Goal: Communication & Community: Answer question/provide support

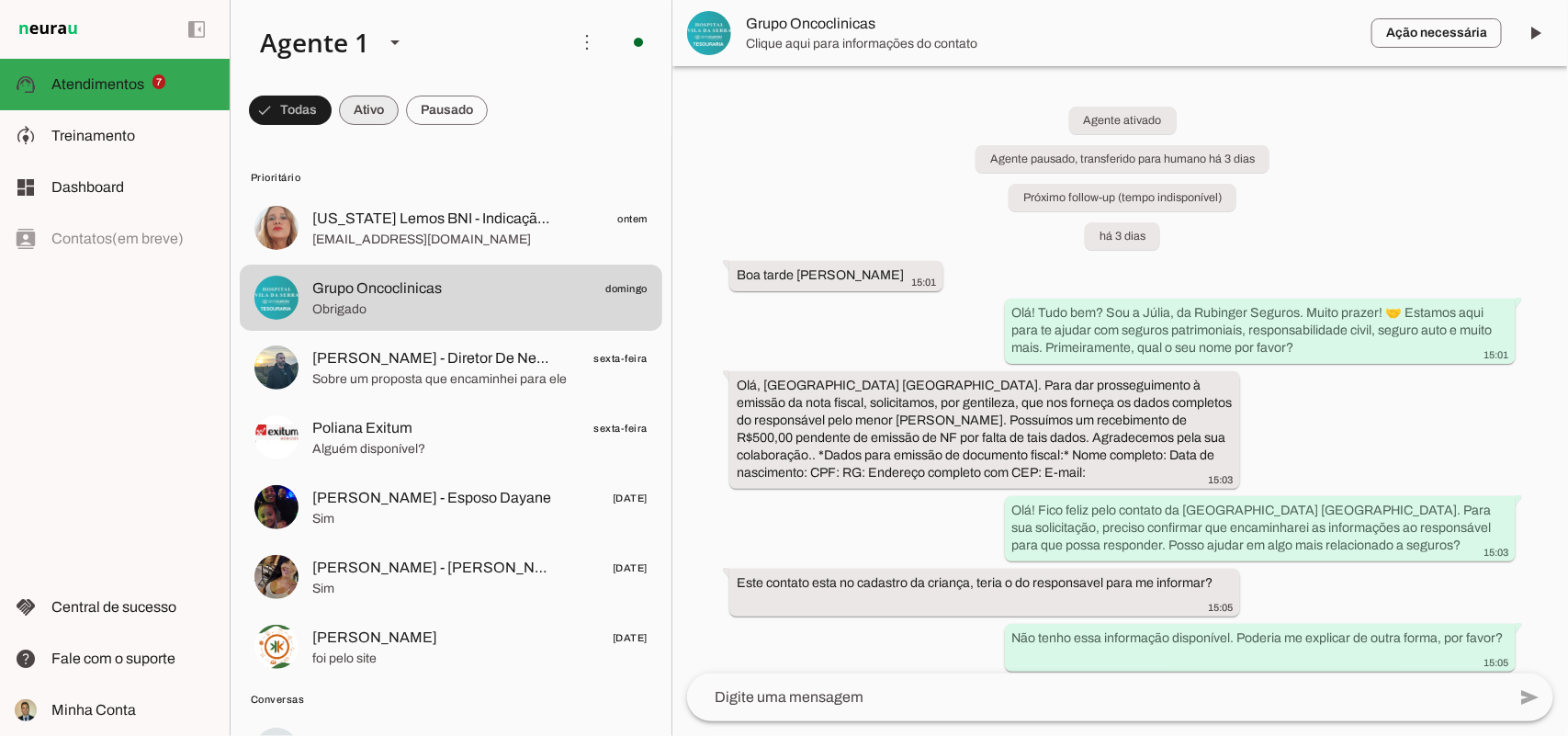
click at [331, 108] on span at bounding box center [290, 110] width 83 height 44
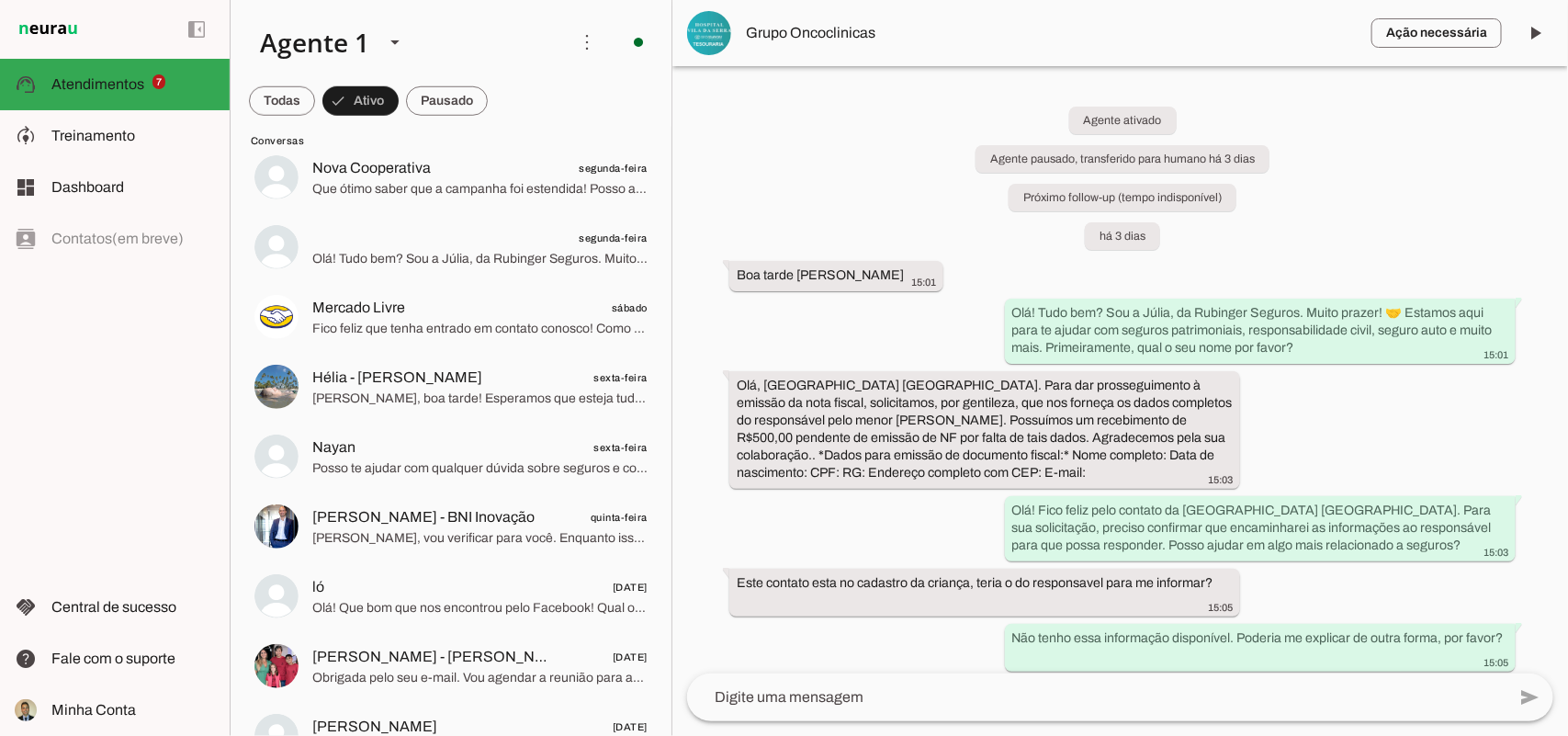
scroll to position [612, 0]
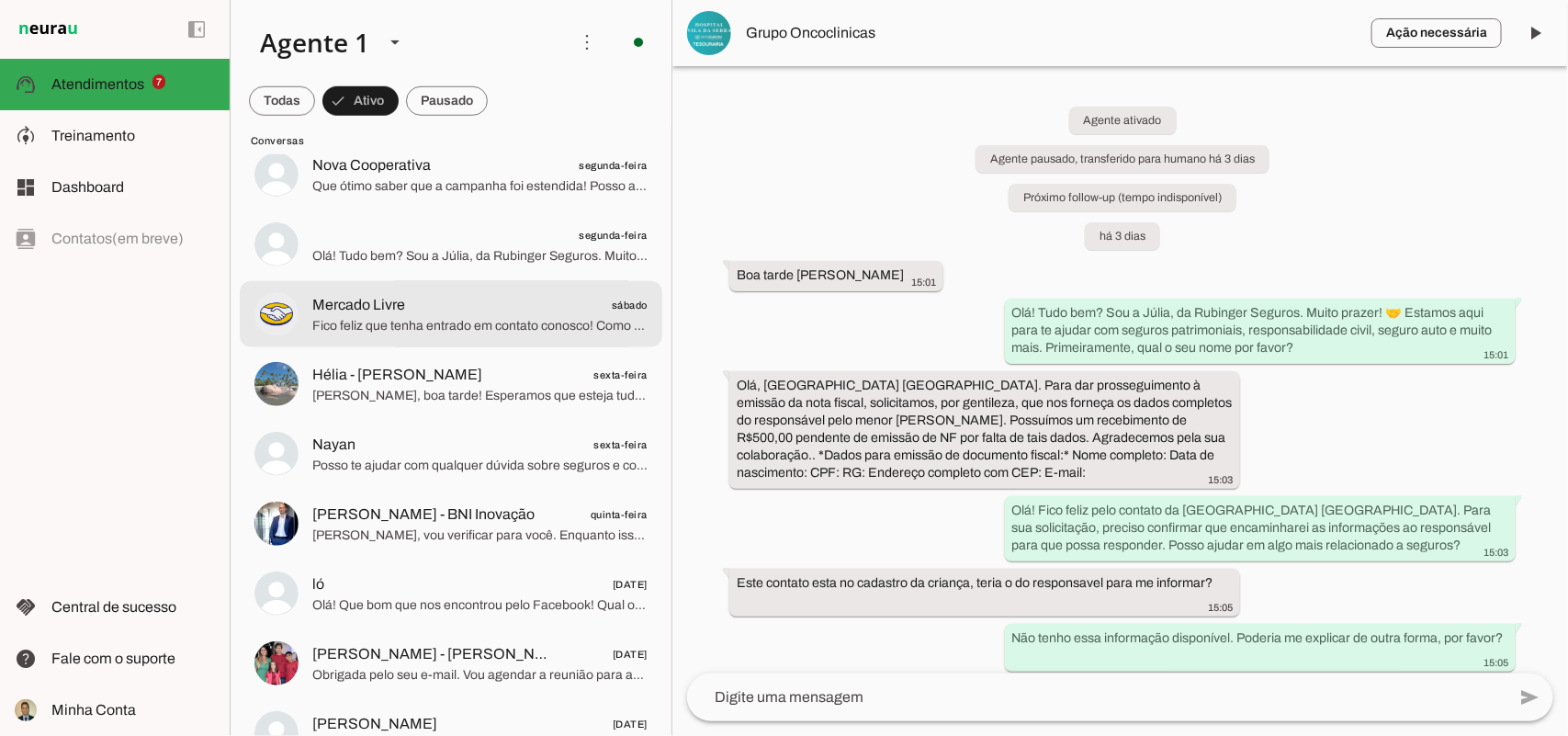
click at [441, 312] on span "Mercado Livre sábado" at bounding box center [479, 304] width 335 height 23
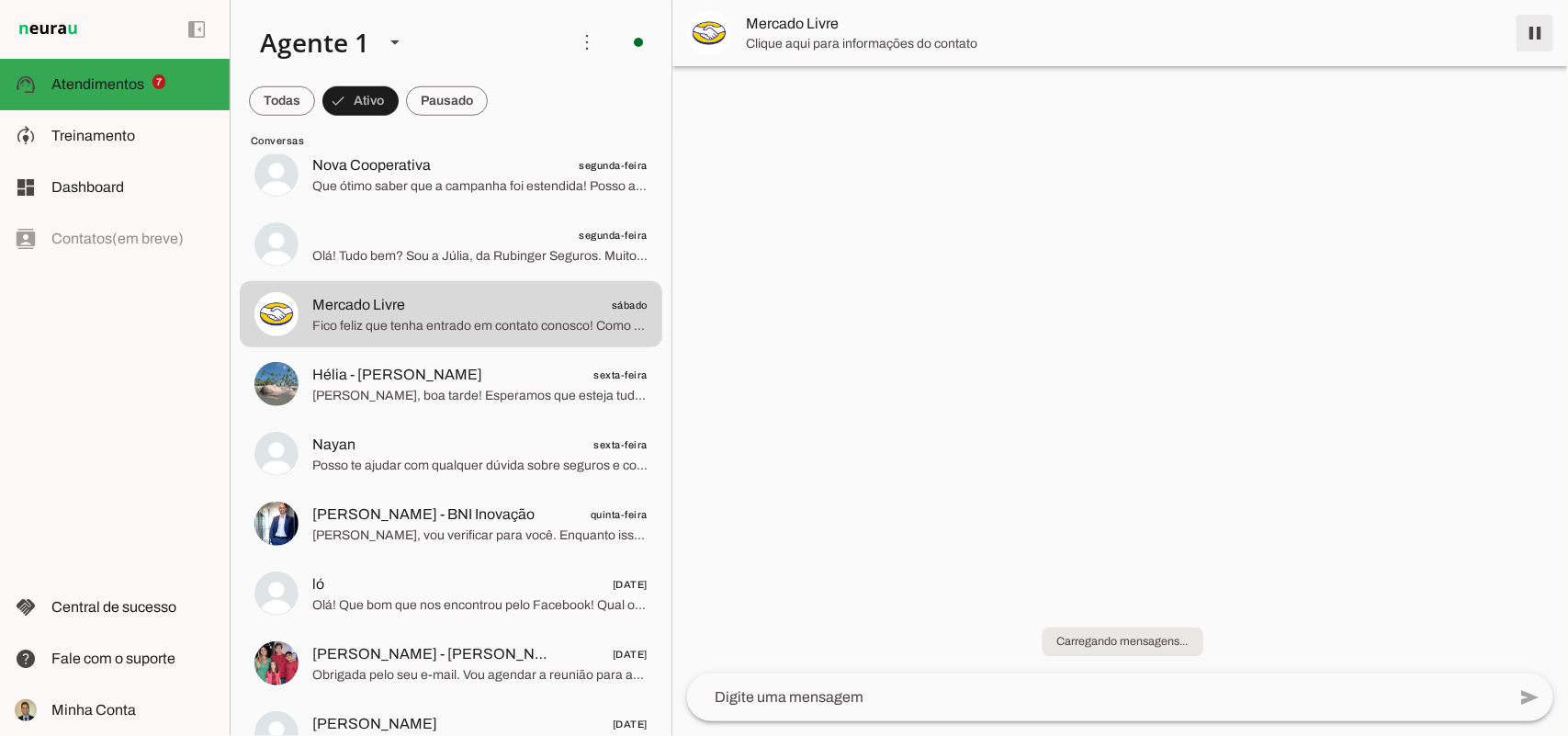
click at [1539, 28] on span at bounding box center [1535, 32] width 44 height 44
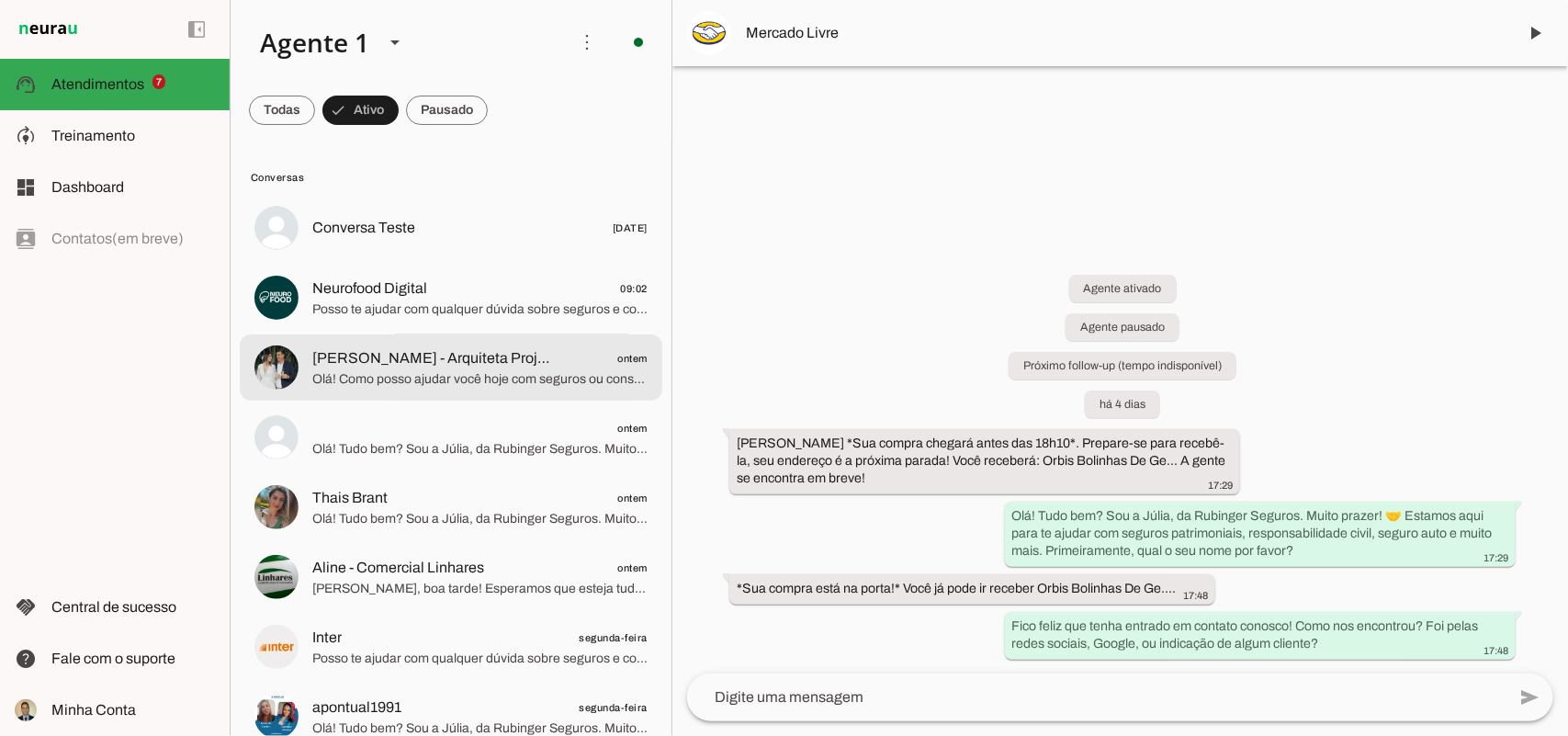
click at [419, 376] on span "Olá! Como posso ajudar você hoje com seguros ou consórcios?" at bounding box center [479, 378] width 335 height 19
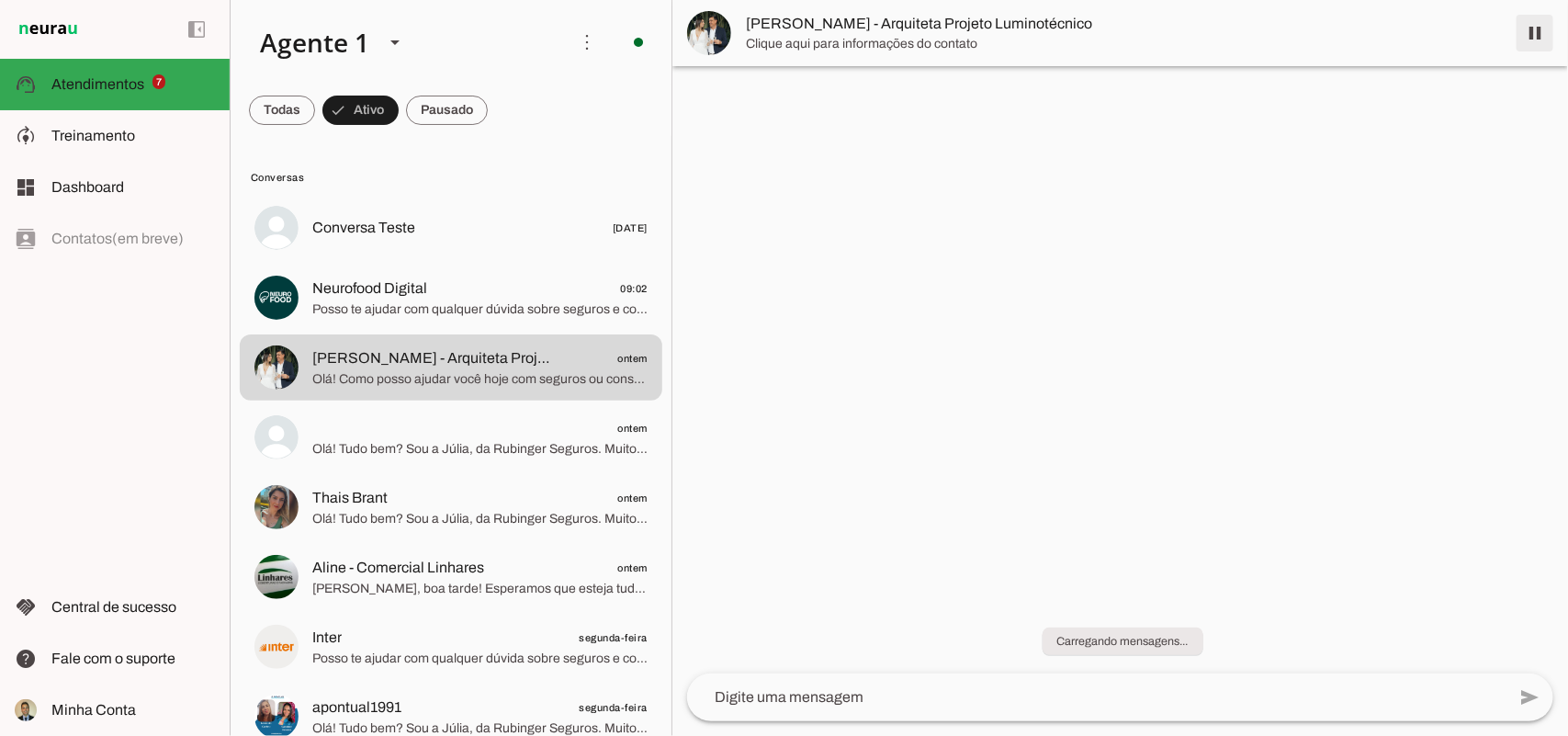
click at [1534, 28] on span at bounding box center [1535, 32] width 44 height 44
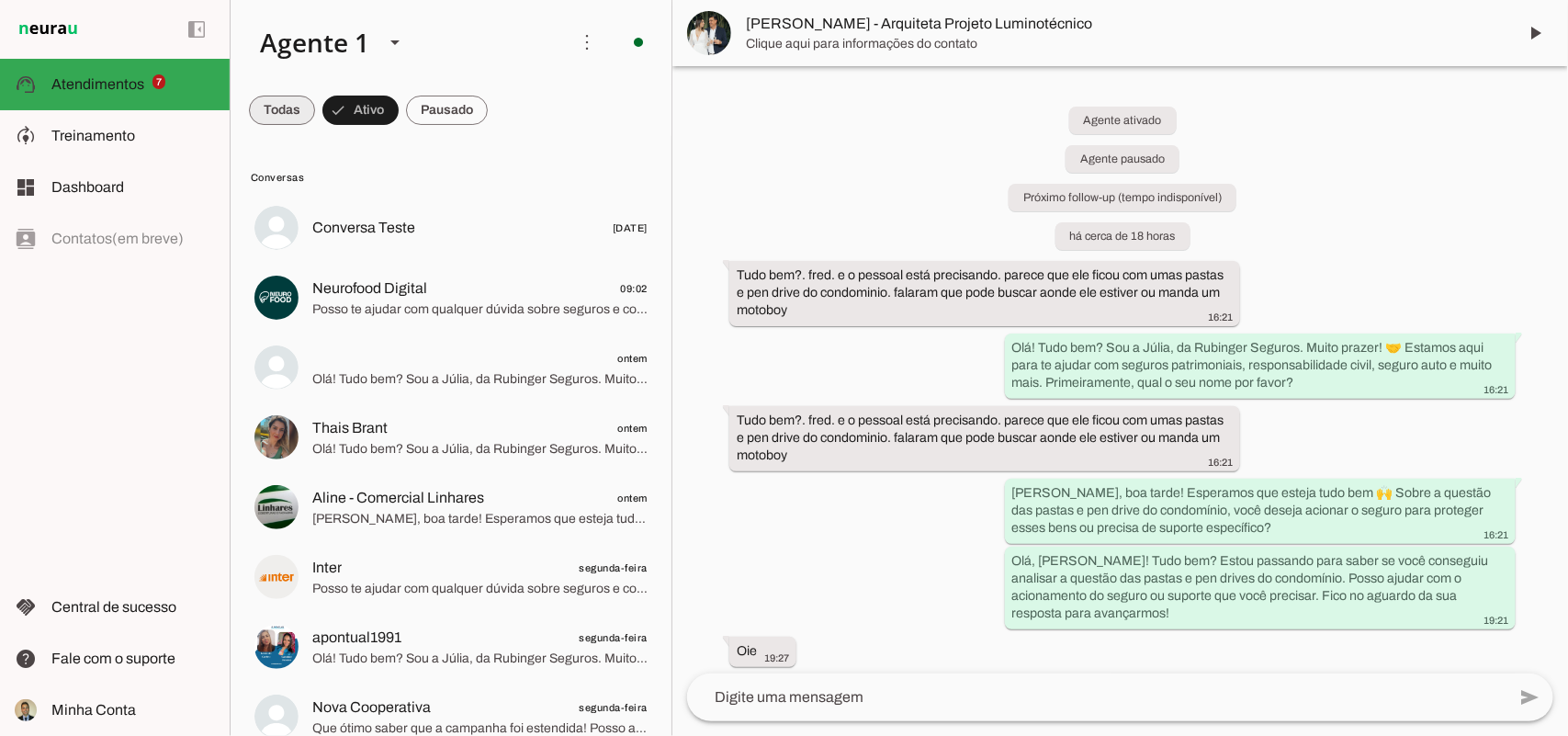
click at [277, 112] on span at bounding box center [281, 110] width 66 height 44
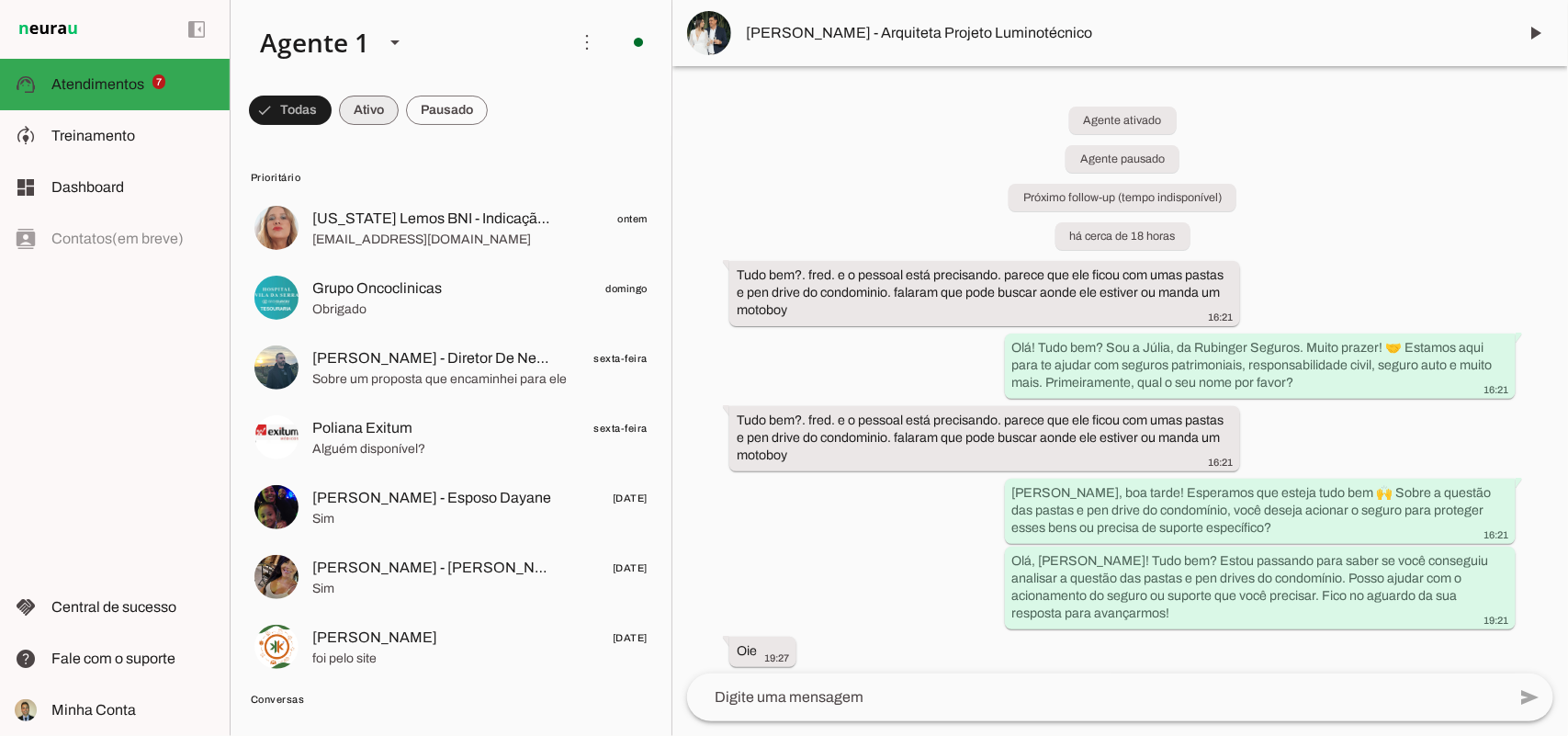
click at [331, 115] on span at bounding box center [290, 110] width 83 height 44
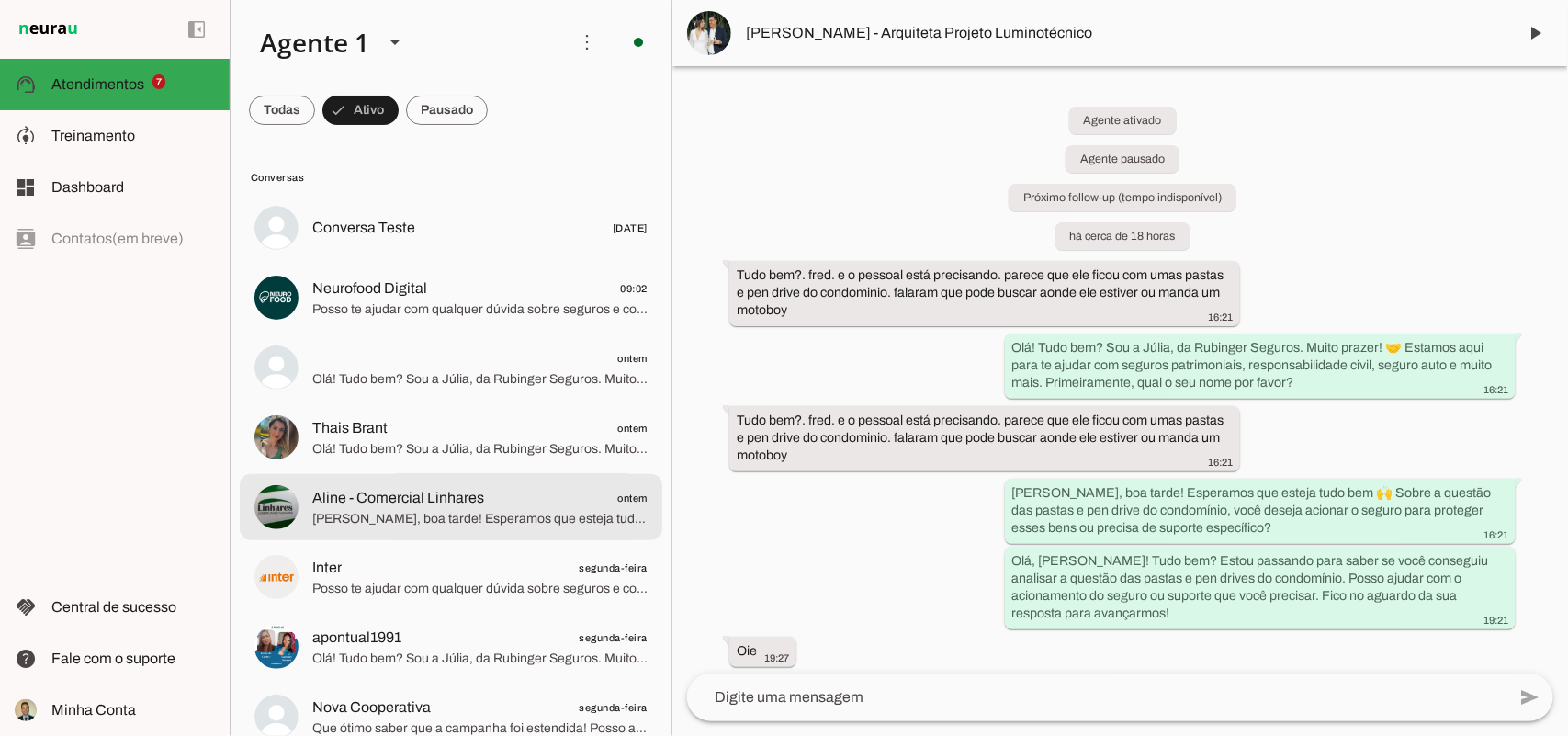
click at [410, 506] on span "Aline - Comercial Linhares" at bounding box center [398, 497] width 172 height 22
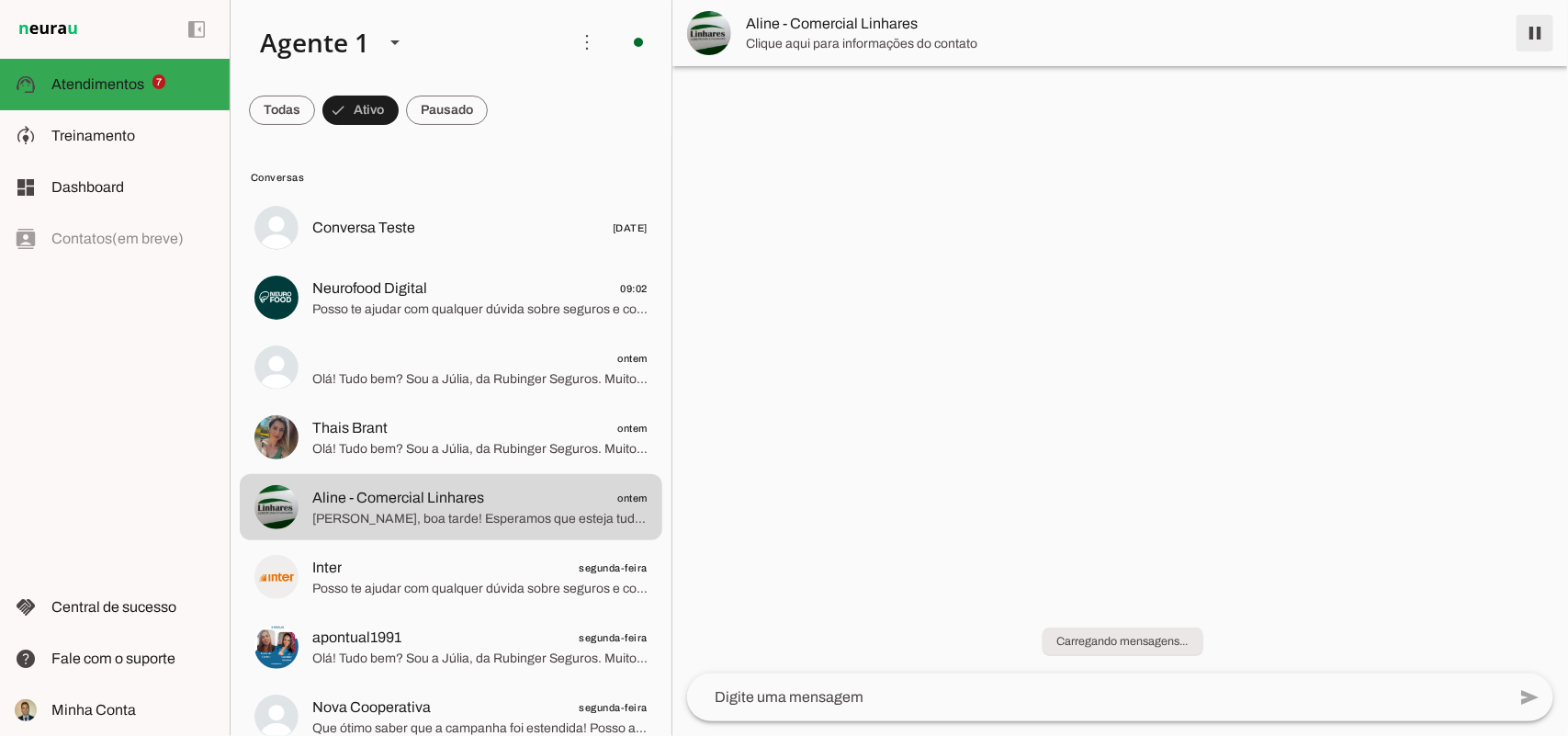
click at [1535, 34] on span at bounding box center [1535, 32] width 44 height 44
click at [269, 108] on span at bounding box center [281, 110] width 66 height 44
